Goal: Task Accomplishment & Management: Complete application form

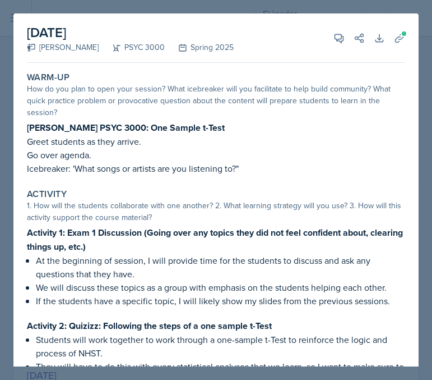
select select "e2039551-f485-4c1b-a525-5b9893bb04c4"
select select "all"
select select "1"
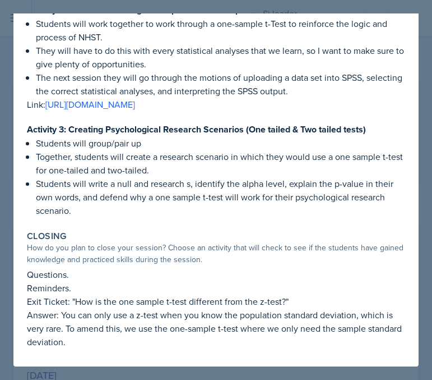
scroll to position [316, 0]
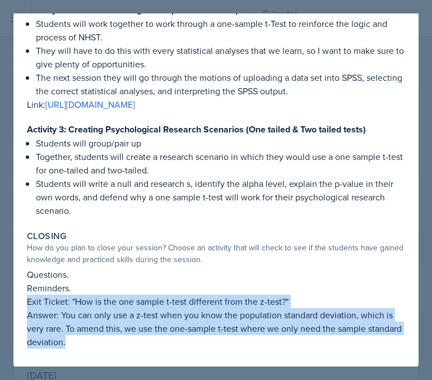
drag, startPoint x: 26, startPoint y: 302, endPoint x: 139, endPoint y: 363, distance: 128.5
click at [139, 364] on div "Warm-Up How do you plan to open your session? What icebreaker will you facilita…" at bounding box center [216, 59] width 378 height 615
copy div "Exit Ticket: "How is the one sample t-test different from the z-test?" Answer: …"
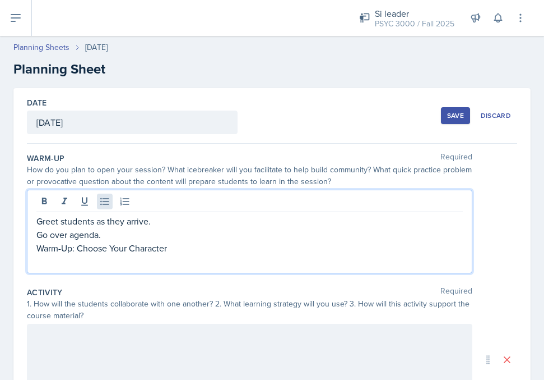
click at [107, 205] on icon at bounding box center [104, 201] width 11 height 11
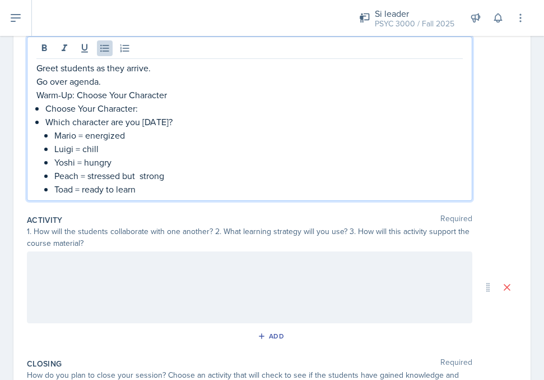
scroll to position [163, 0]
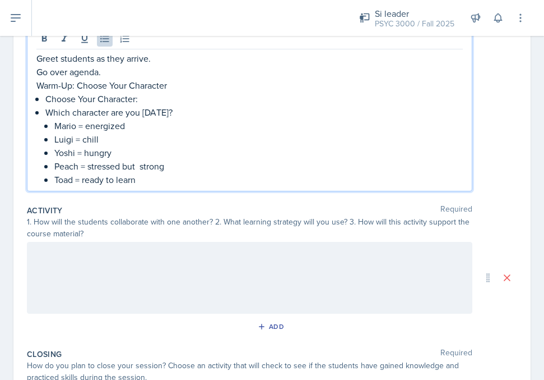
click at [116, 272] on div at bounding box center [250, 278] width 446 height 72
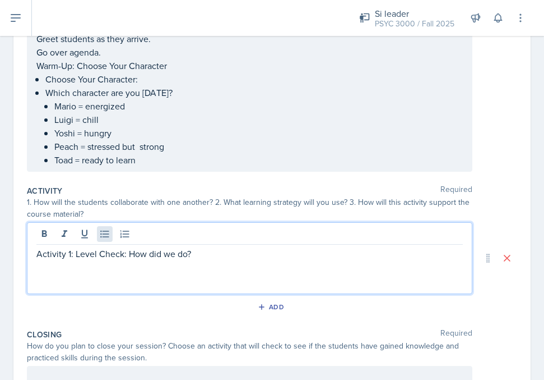
click at [101, 238] on icon at bounding box center [104, 233] width 11 height 11
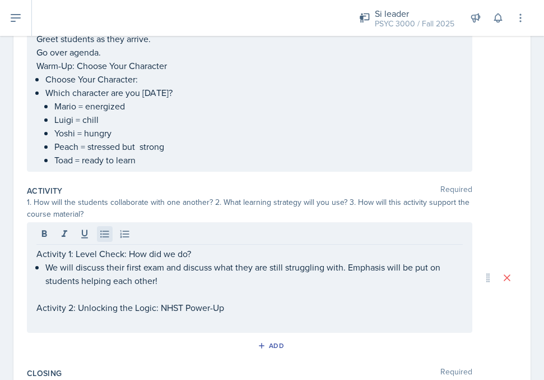
click at [105, 236] on icon at bounding box center [104, 233] width 11 height 11
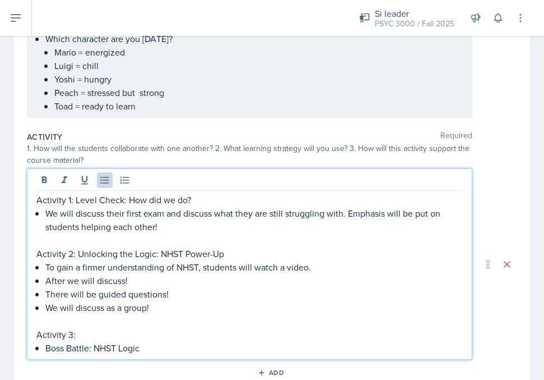
scroll to position [218, 0]
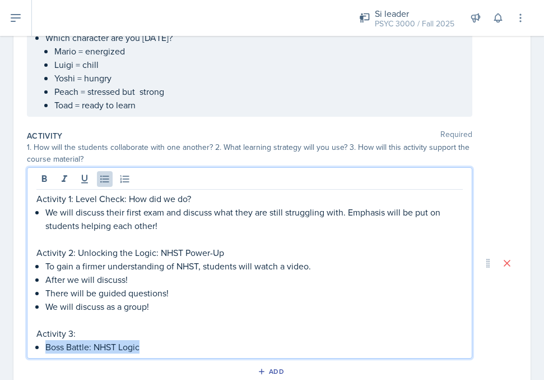
drag, startPoint x: 46, startPoint y: 348, endPoint x: 168, endPoint y: 349, distance: 122.2
click at [168, 349] on p "Boss Battle: NHST Logic" at bounding box center [254, 346] width 418 height 13
copy p "Boss Battle: NHST Logic"
click at [98, 338] on p "Activity 3:" at bounding box center [249, 332] width 427 height 13
drag, startPoint x: 142, startPoint y: 348, endPoint x: 49, endPoint y: 349, distance: 92.5
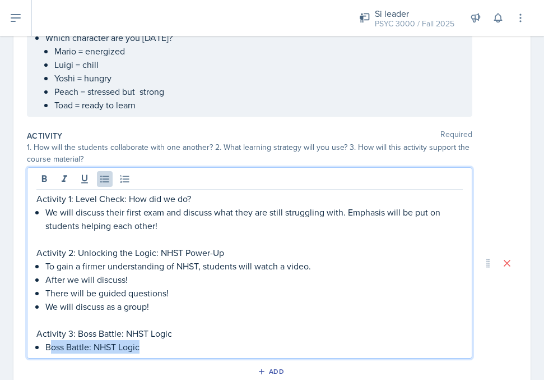
click at [49, 349] on p "Boss Battle: NHST Logic" at bounding box center [254, 346] width 418 height 13
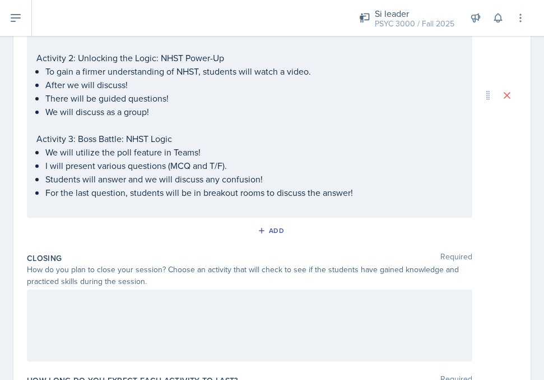
scroll to position [424, 0]
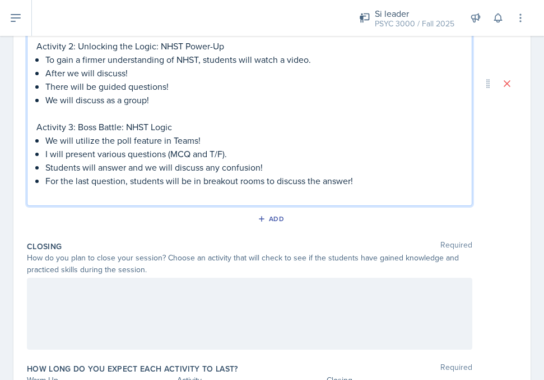
click at [51, 297] on div at bounding box center [250, 314] width 446 height 72
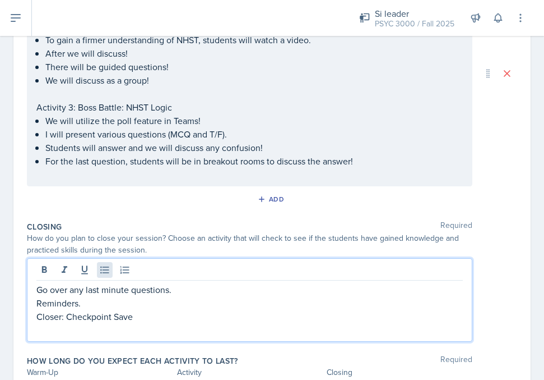
click at [106, 276] on button at bounding box center [105, 270] width 16 height 16
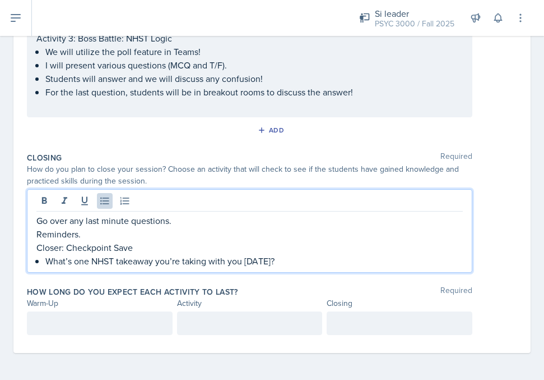
click at [84, 320] on div at bounding box center [100, 323] width 146 height 24
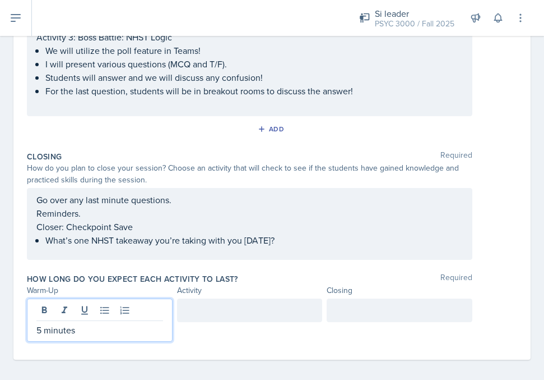
click at [201, 312] on div at bounding box center [250, 310] width 146 height 24
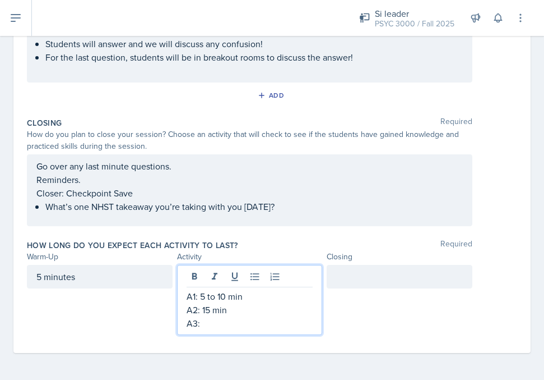
scroll to position [528, 0]
click at [212, 307] on p "A2: 15 min" at bounding box center [250, 309] width 127 height 13
click at [212, 325] on p "A3: 2" at bounding box center [250, 322] width 127 height 13
click at [339, 277] on div at bounding box center [400, 277] width 146 height 24
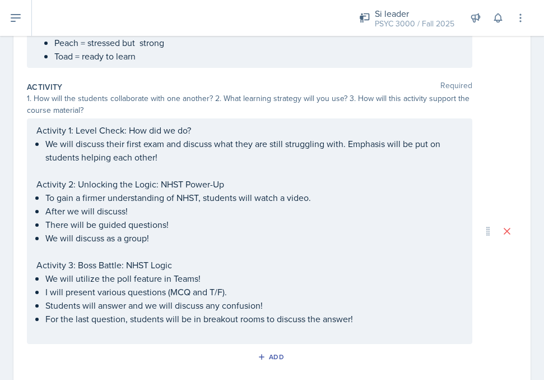
scroll to position [15, 0]
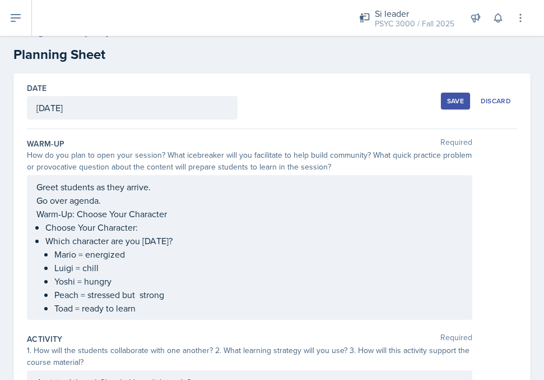
click at [454, 109] on button "Save" at bounding box center [455, 101] width 29 height 17
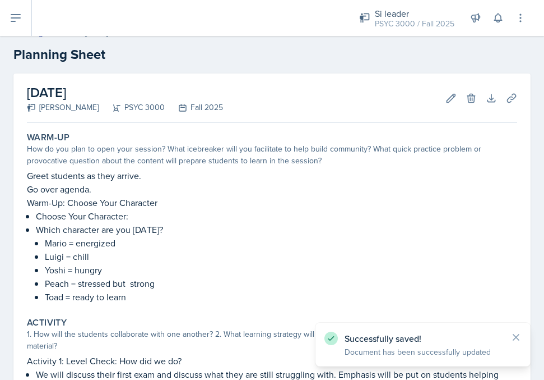
click at [25, 22] on button at bounding box center [16, 18] width 32 height 36
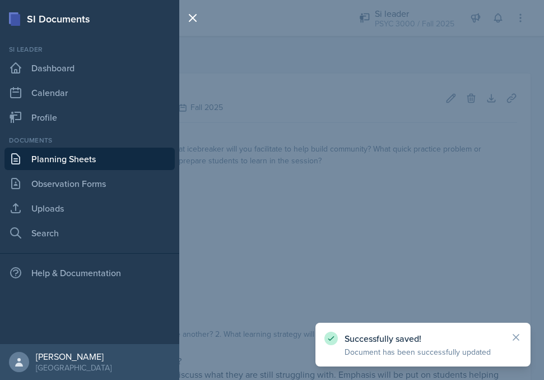
click at [51, 158] on link "Planning Sheets" at bounding box center [89, 158] width 170 height 22
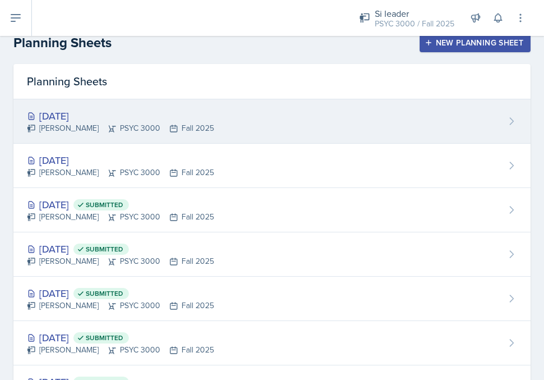
click at [108, 129] on icon at bounding box center [112, 128] width 9 height 9
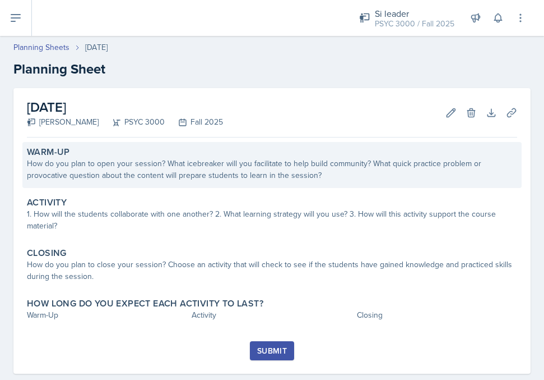
click at [103, 176] on div "How do you plan to open your session? What icebreaker will you facilitate to he…" at bounding box center [272, 170] width 491 height 24
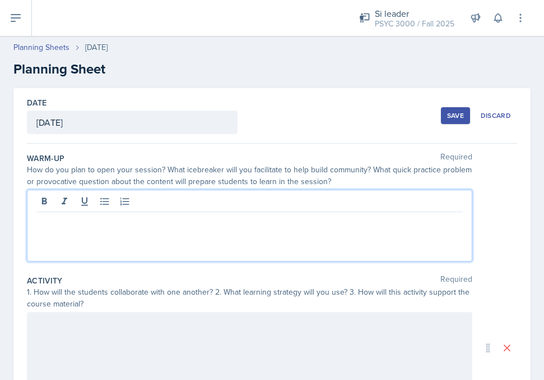
click at [86, 203] on div at bounding box center [250, 226] width 446 height 72
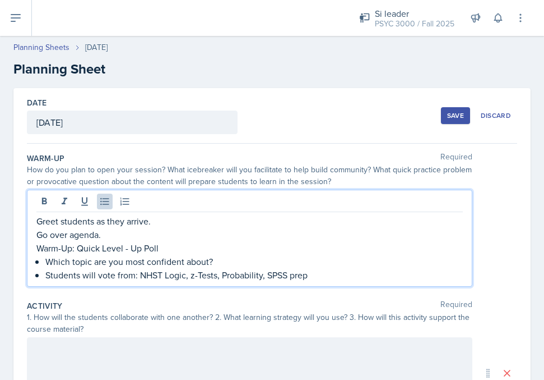
click at [131, 346] on div at bounding box center [250, 373] width 446 height 72
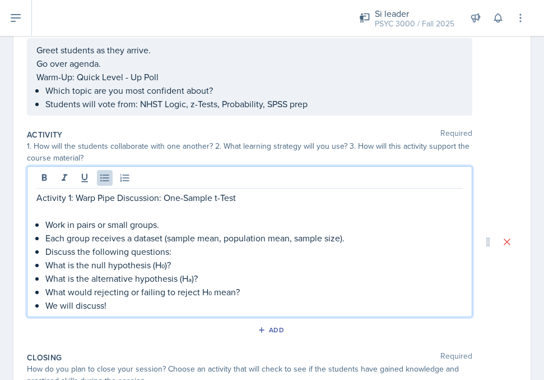
scroll to position [155, 0]
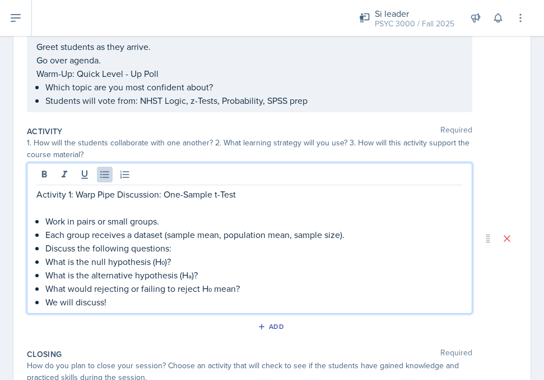
click at [44, 211] on p at bounding box center [249, 207] width 427 height 13
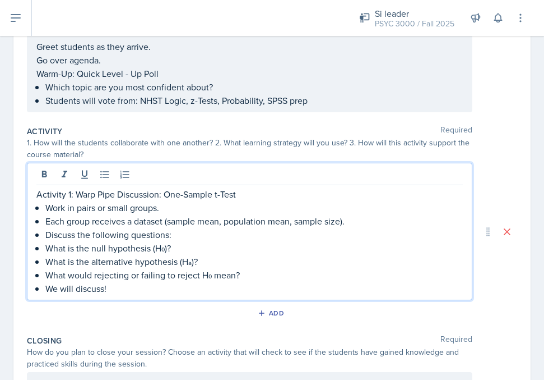
click at [49, 207] on p "Work in pairs or small groups." at bounding box center [254, 207] width 418 height 13
click at [127, 291] on p "We will discuss!" at bounding box center [254, 287] width 418 height 13
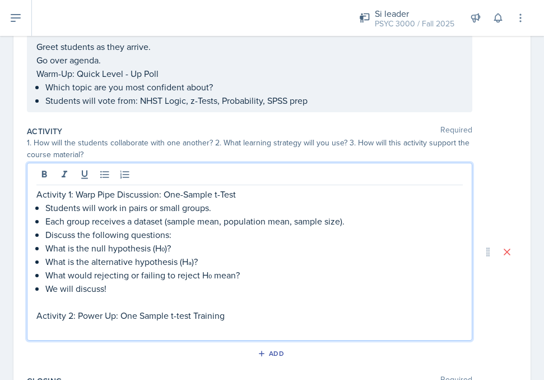
click at [114, 173] on div at bounding box center [249, 176] width 427 height 19
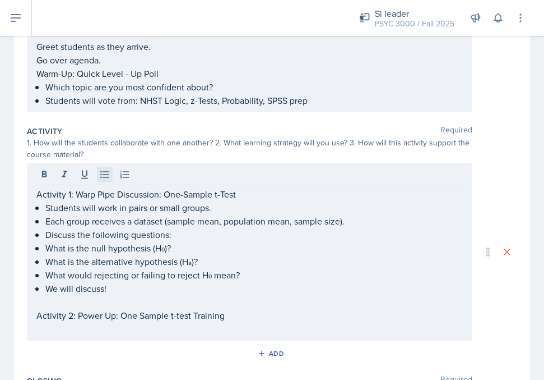
click at [105, 175] on icon at bounding box center [104, 174] width 11 height 11
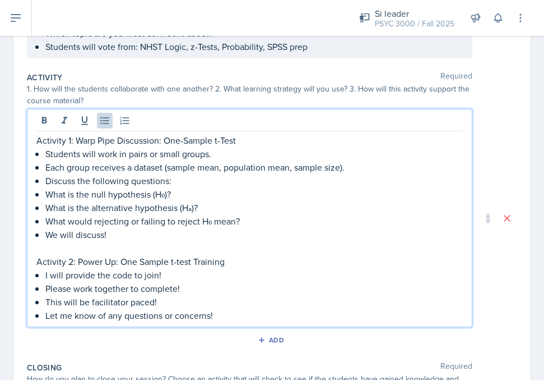
scroll to position [209, 0]
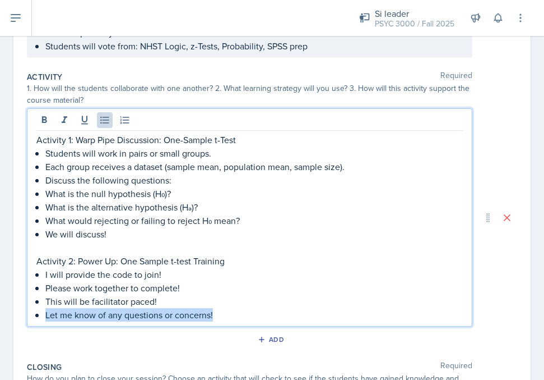
drag, startPoint x: 44, startPoint y: 316, endPoint x: 247, endPoint y: 311, distance: 202.5
click at [247, 311] on div "Activity 1: Warp Pipe Discussion: One-Sample t-Test Students will work in pairs…" at bounding box center [249, 227] width 427 height 188
click at [249, 262] on p "Activity 2: Power Up: One Sample t-test Training" at bounding box center [249, 260] width 427 height 13
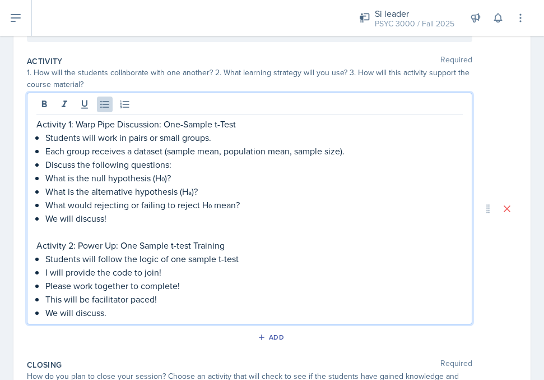
scroll to position [225, 0]
click at [131, 314] on p "We will discuss." at bounding box center [254, 311] width 418 height 13
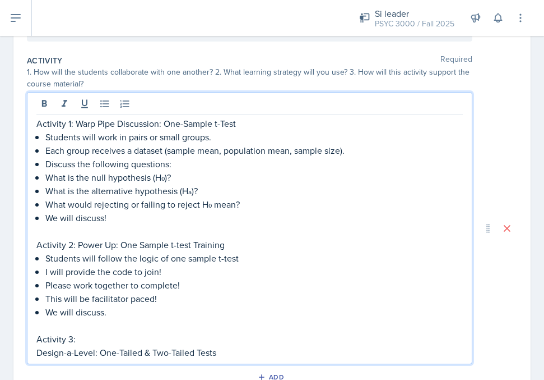
click at [36, 358] on p "Design-a-Level: One-Tailed & Two-Tailed Tests" at bounding box center [249, 351] width 427 height 13
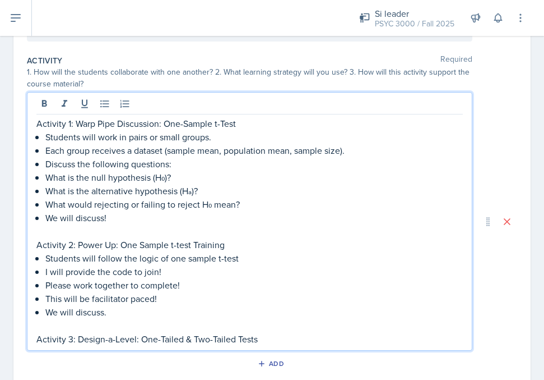
click at [266, 331] on p at bounding box center [249, 324] width 427 height 13
click at [267, 340] on p "Activity 3: Design-a-Level: One-Tailed & Two-Tailed Tests" at bounding box center [249, 338] width 427 height 13
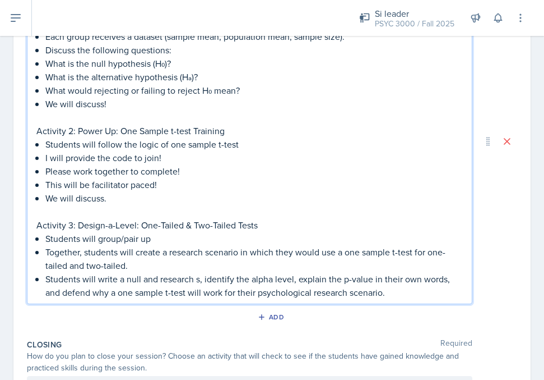
scroll to position [342, 0]
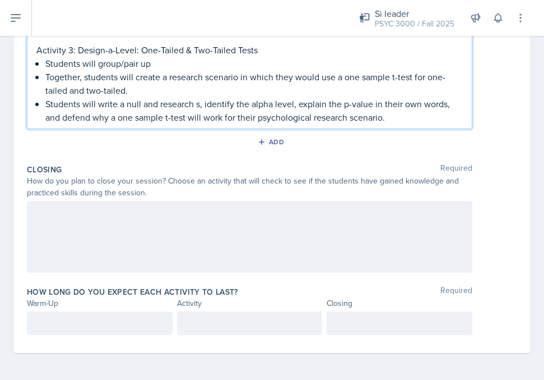
click at [50, 242] on div at bounding box center [250, 237] width 446 height 72
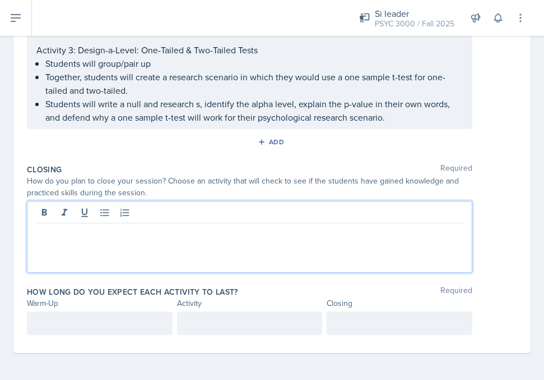
scroll to position [495, 0]
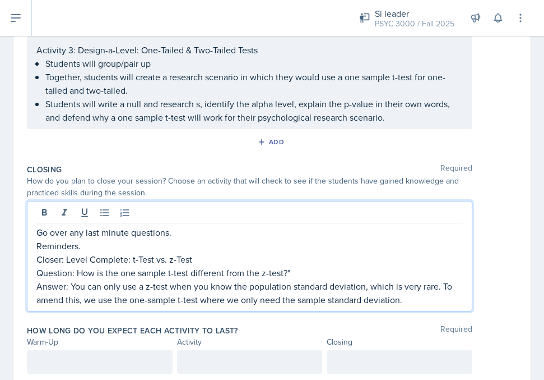
click at [102, 367] on div at bounding box center [100, 362] width 146 height 24
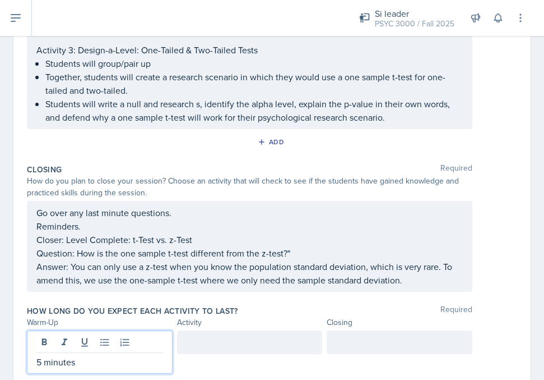
click at [210, 345] on div at bounding box center [250, 342] width 146 height 24
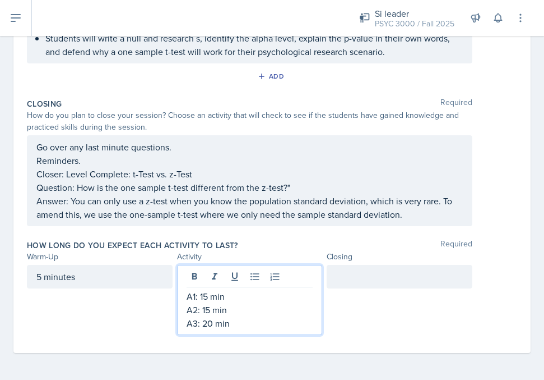
scroll to position [560, 0]
click at [215, 321] on p "A3: 20 min" at bounding box center [250, 322] width 127 height 13
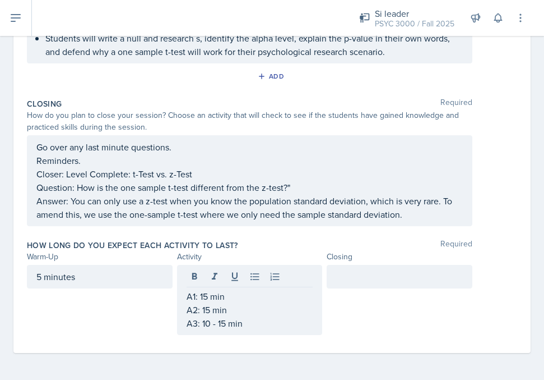
click at [337, 286] on div at bounding box center [400, 277] width 146 height 24
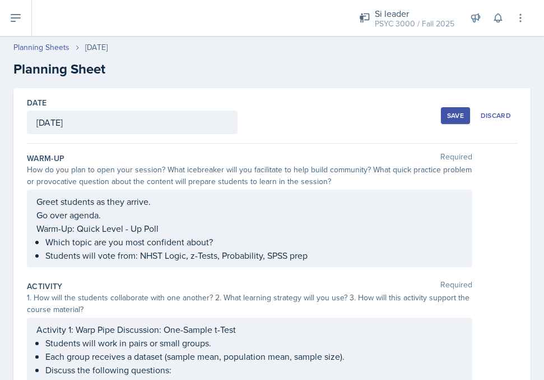
scroll to position [-1, 0]
click at [453, 126] on div "Save Discard" at bounding box center [479, 116] width 76 height 26
click at [455, 121] on button "Save" at bounding box center [455, 115] width 29 height 17
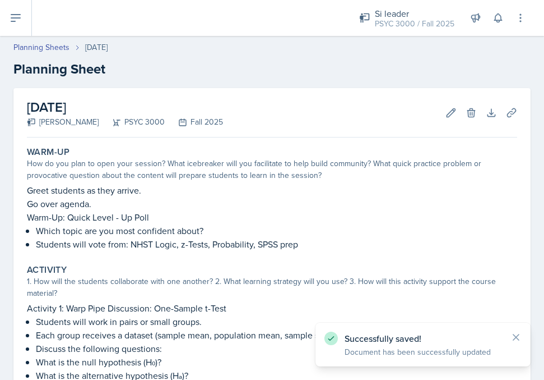
click at [9, 6] on button at bounding box center [16, 18] width 32 height 36
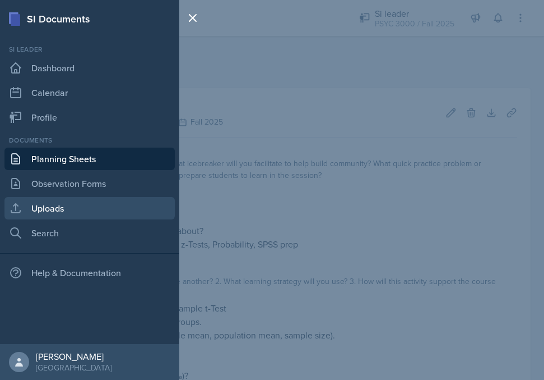
click at [20, 215] on link "Uploads" at bounding box center [89, 208] width 170 height 22
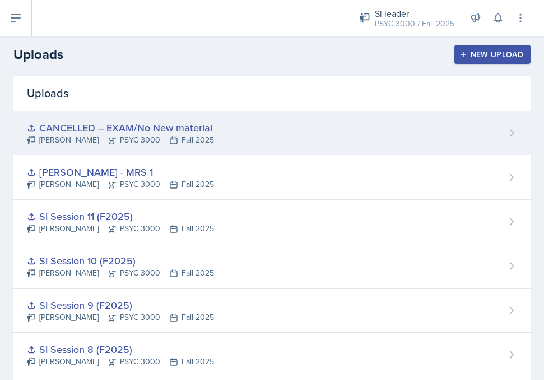
scroll to position [4, 0]
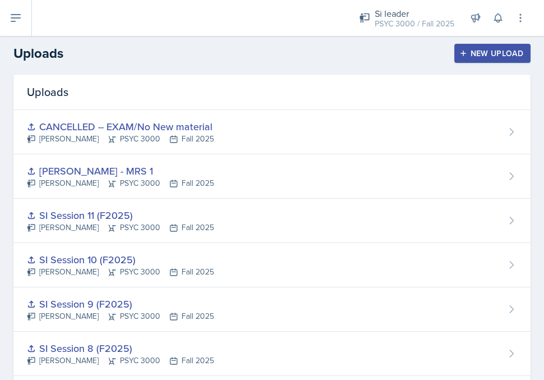
click at [469, 58] on button "New Upload" at bounding box center [493, 53] width 77 height 19
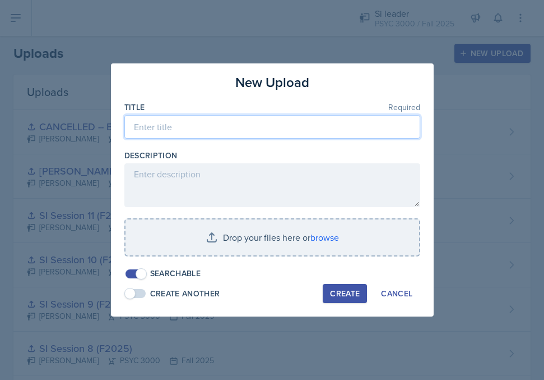
click at [279, 134] on input at bounding box center [272, 127] width 296 height 24
paste input "SI Session 12 F25"
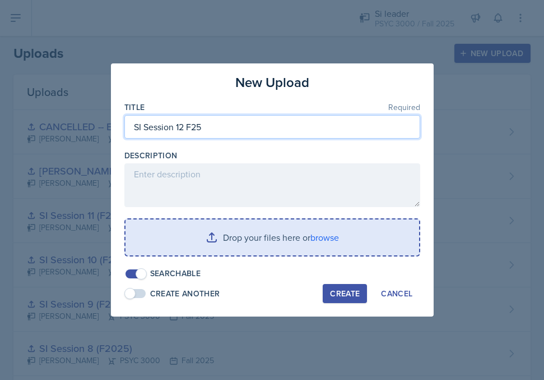
type input "SI Session 12 F25"
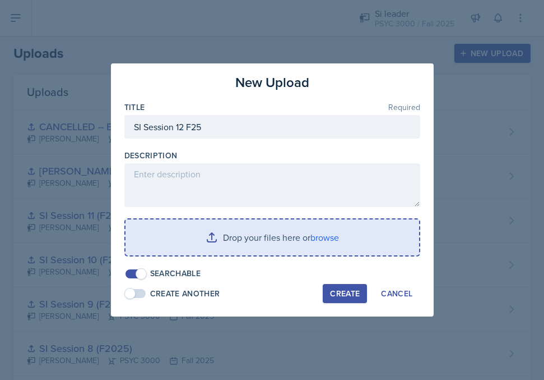
click at [208, 234] on input "file" at bounding box center [273, 237] width 294 height 36
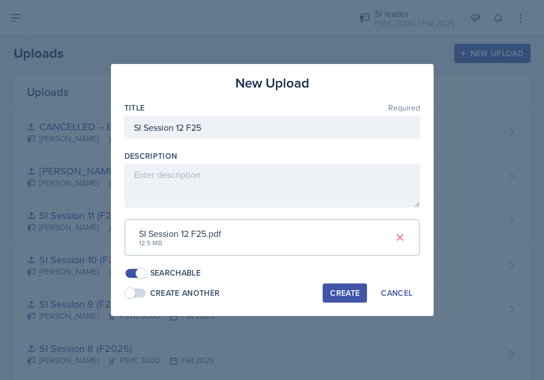
click at [352, 288] on div "Create" at bounding box center [345, 292] width 30 height 9
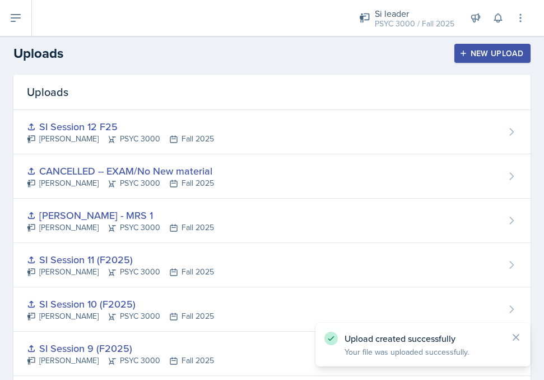
click at [483, 63] on div "Uploads New Upload" at bounding box center [272, 53] width 544 height 20
click at [480, 50] on div "New Upload" at bounding box center [493, 53] width 62 height 9
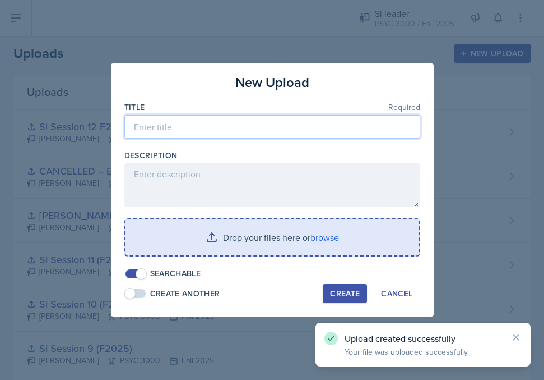
click at [265, 138] on input at bounding box center [272, 127] width 296 height 24
paste input "SI Session 12 F25"
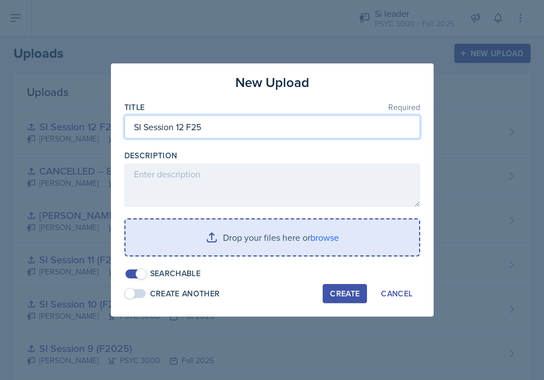
click at [183, 126] on input "SI Session 12 F25" at bounding box center [272, 127] width 296 height 24
type input "SI Session 13 F25"
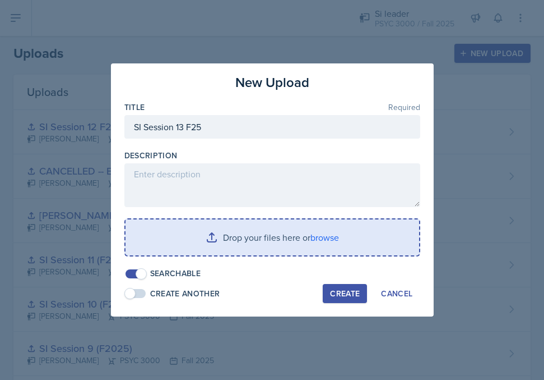
click at [189, 228] on input "file" at bounding box center [273, 237] width 294 height 36
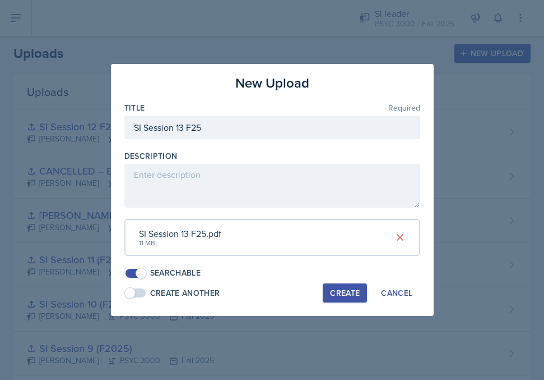
click at [344, 283] on button "Create" at bounding box center [345, 292] width 44 height 19
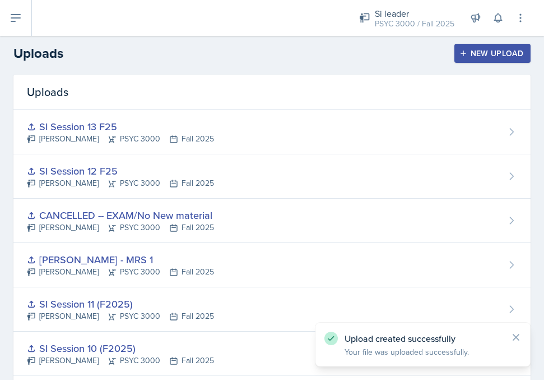
click at [20, 18] on icon at bounding box center [15, 18] width 9 height 7
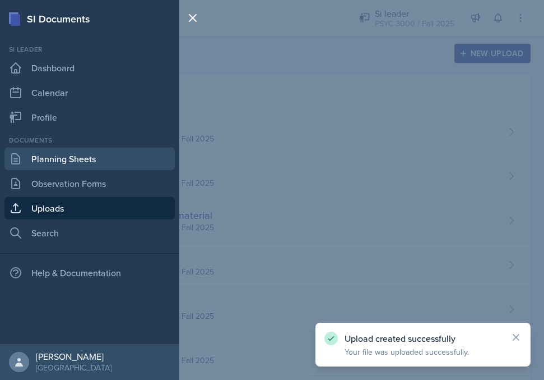
click at [50, 154] on link "Planning Sheets" at bounding box center [89, 158] width 170 height 22
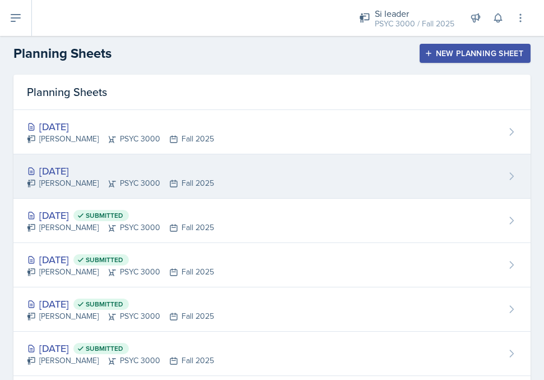
click at [54, 178] on div "[PERSON_NAME] PSYC 3000 Fall 2025" at bounding box center [120, 183] width 187 height 12
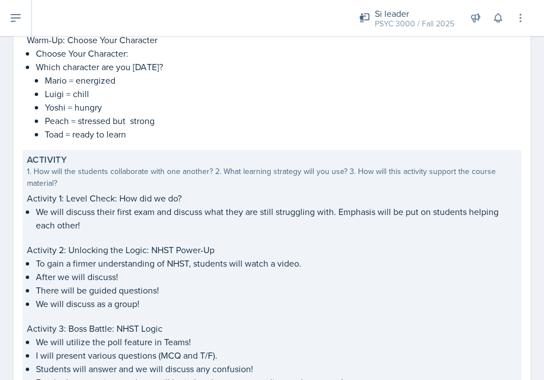
scroll to position [193, 0]
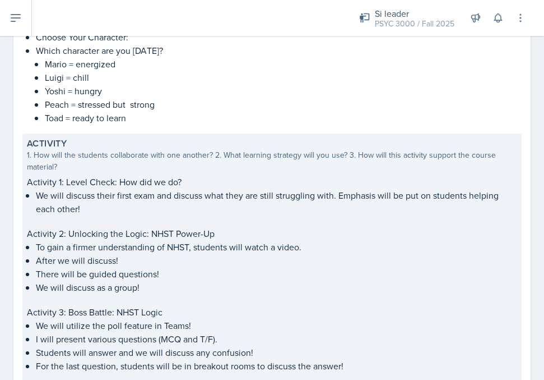
click at [133, 236] on p "Activity 2: Unlocking the Logic: NHST Power-Up" at bounding box center [272, 233] width 491 height 13
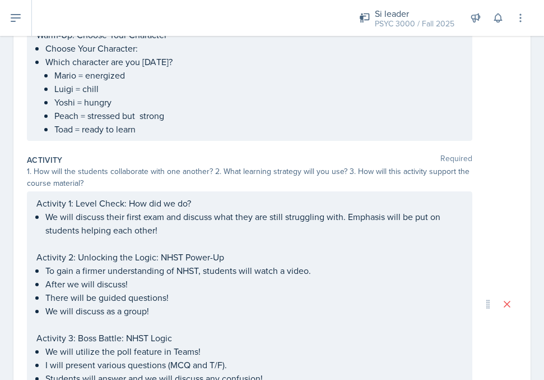
scroll to position [228, 0]
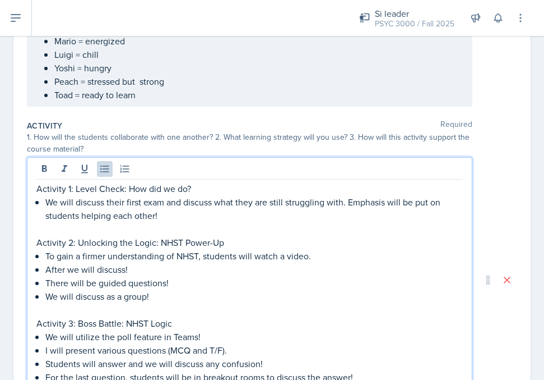
click at [326, 243] on div "Activity 1: Level Check: How did we do? We will discuss their first exam and di…" at bounding box center [249, 289] width 427 height 215
click at [317, 259] on p "To gain a firmer understanding of NHST, students will watch a video." at bounding box center [254, 255] width 418 height 13
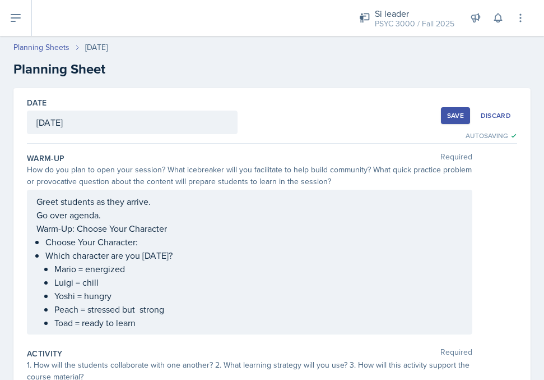
scroll to position [0, 0]
click at [444, 117] on button "Save" at bounding box center [455, 115] width 29 height 17
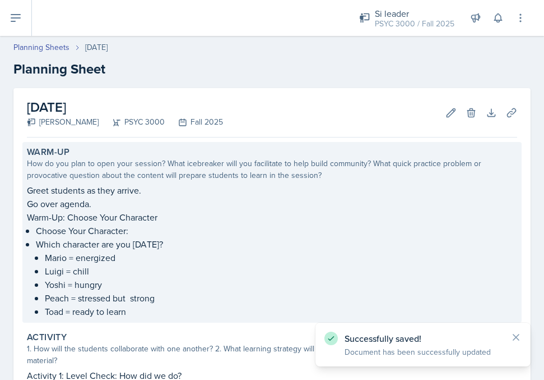
scroll to position [6, 0]
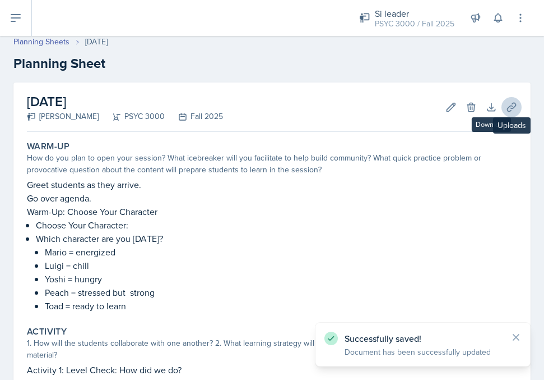
click at [518, 108] on button "Uploads" at bounding box center [512, 107] width 20 height 20
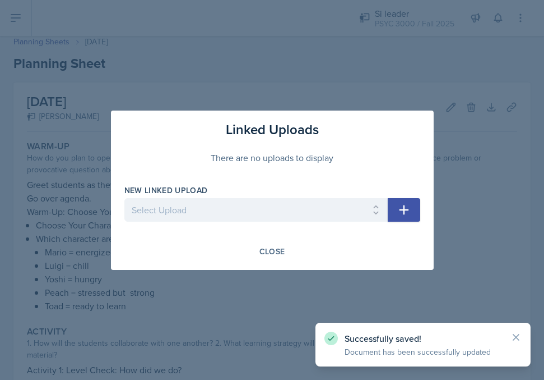
click at [293, 185] on div "New Linked Upload" at bounding box center [256, 189] width 264 height 11
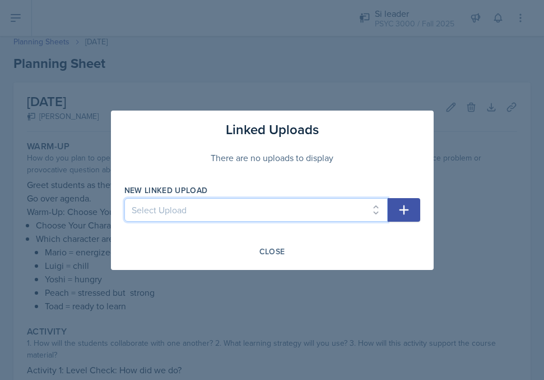
select select "ec7fd5c7-298d-4176-99ff-fe425af279e0"
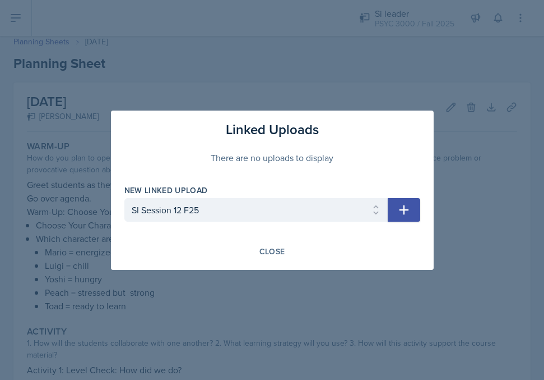
click at [413, 212] on button "button" at bounding box center [404, 210] width 33 height 24
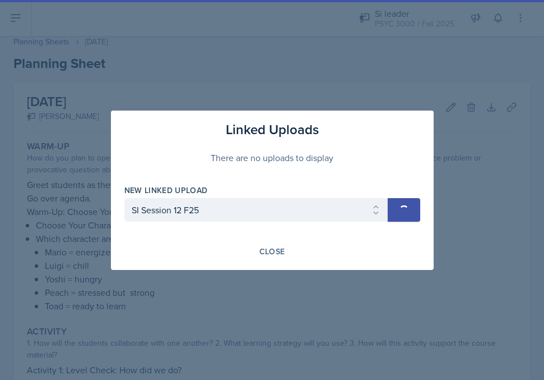
select select
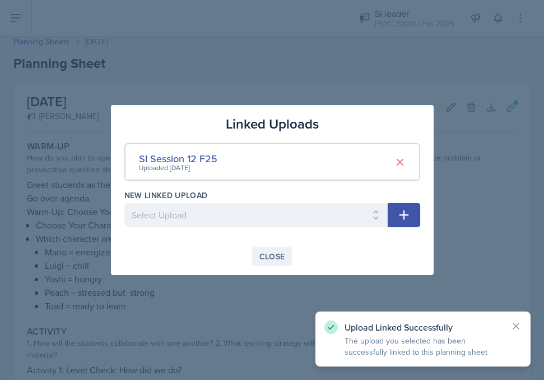
click at [275, 257] on div "Close" at bounding box center [273, 256] width 26 height 9
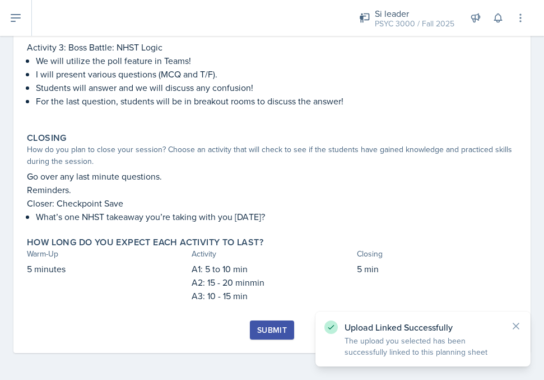
scroll to position [472, 0]
click at [271, 332] on div "Submit" at bounding box center [272, 329] width 30 height 9
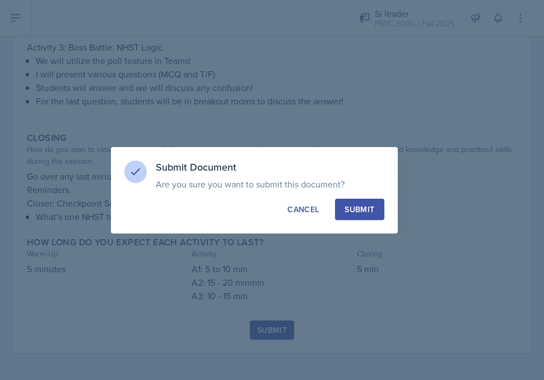
click at [360, 210] on div "Submit" at bounding box center [360, 209] width 30 height 11
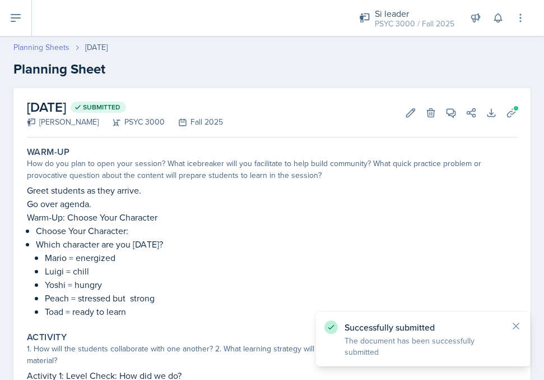
scroll to position [0, 0]
click at [54, 44] on link "Planning Sheets" at bounding box center [41, 47] width 56 height 12
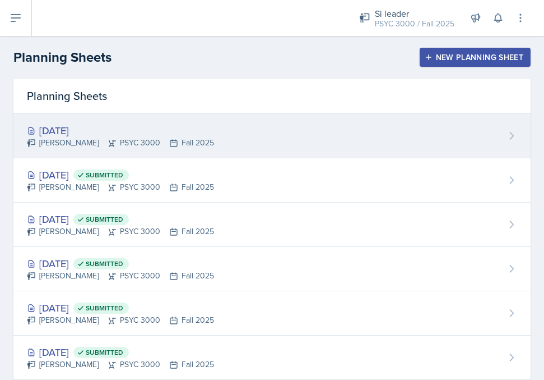
click at [108, 138] on icon at bounding box center [112, 142] width 9 height 9
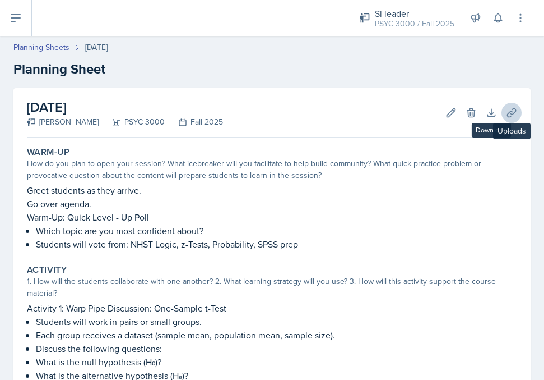
click at [513, 117] on icon at bounding box center [511, 112] width 11 height 11
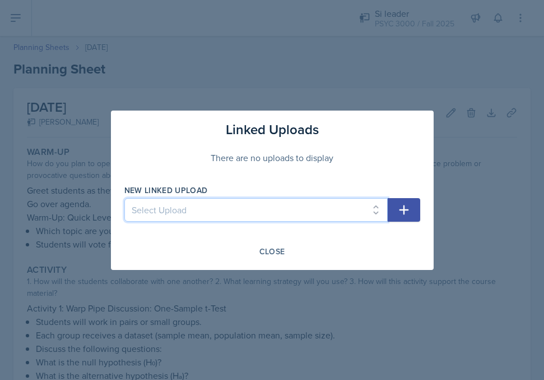
select select "1db81e4f-c1a3-4fd4-b092-0919c94b98d7"
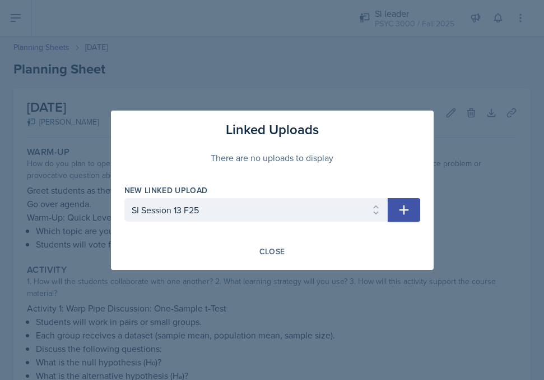
click at [405, 214] on icon "button" at bounding box center [404, 209] width 13 height 13
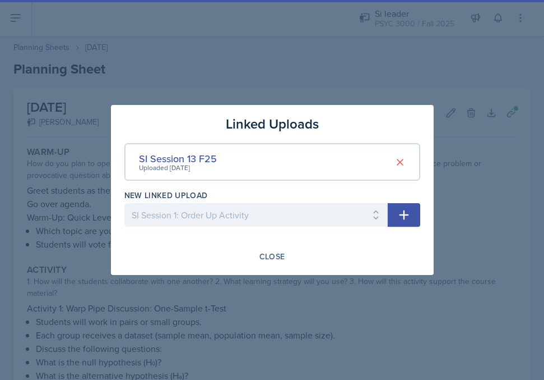
select select
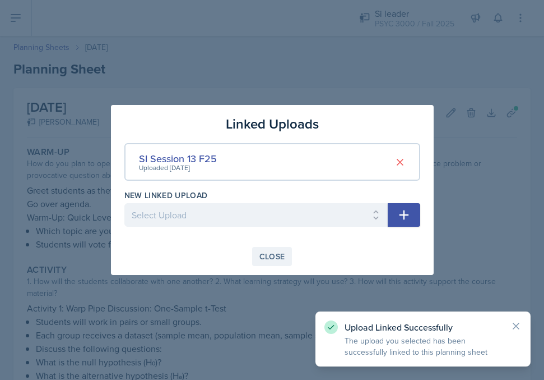
click at [281, 255] on div "Close" at bounding box center [273, 256] width 26 height 9
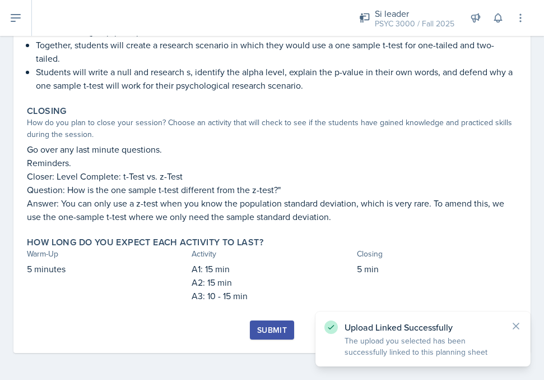
click at [284, 323] on button "Submit" at bounding box center [272, 329] width 44 height 19
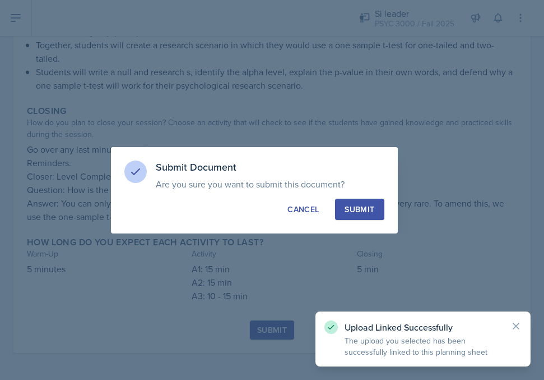
click at [368, 204] on div "Submit" at bounding box center [360, 209] width 30 height 11
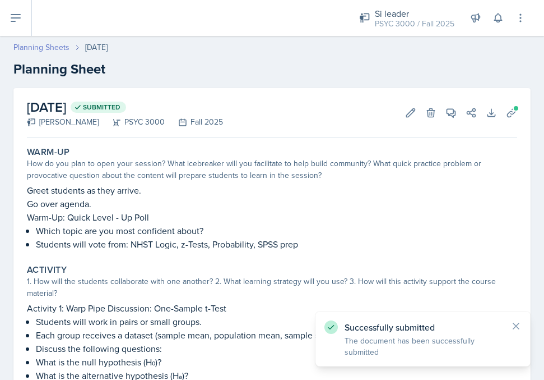
scroll to position [0, 0]
click at [64, 45] on link "Planning Sheets" at bounding box center [41, 47] width 56 height 12
